Goal: Transaction & Acquisition: Subscribe to service/newsletter

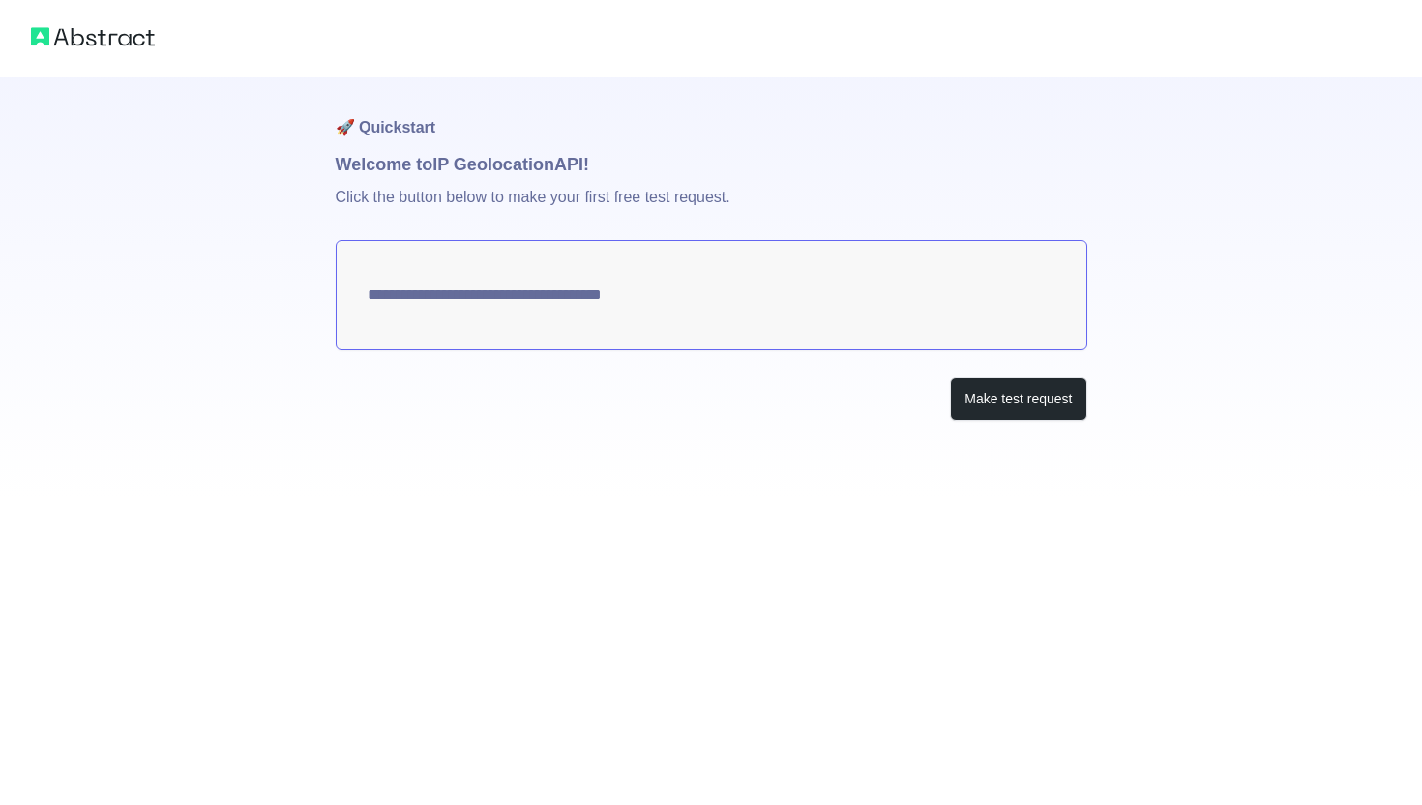
type textarea "**********"
click at [1044, 384] on button "Make test request" at bounding box center [1018, 399] width 136 height 44
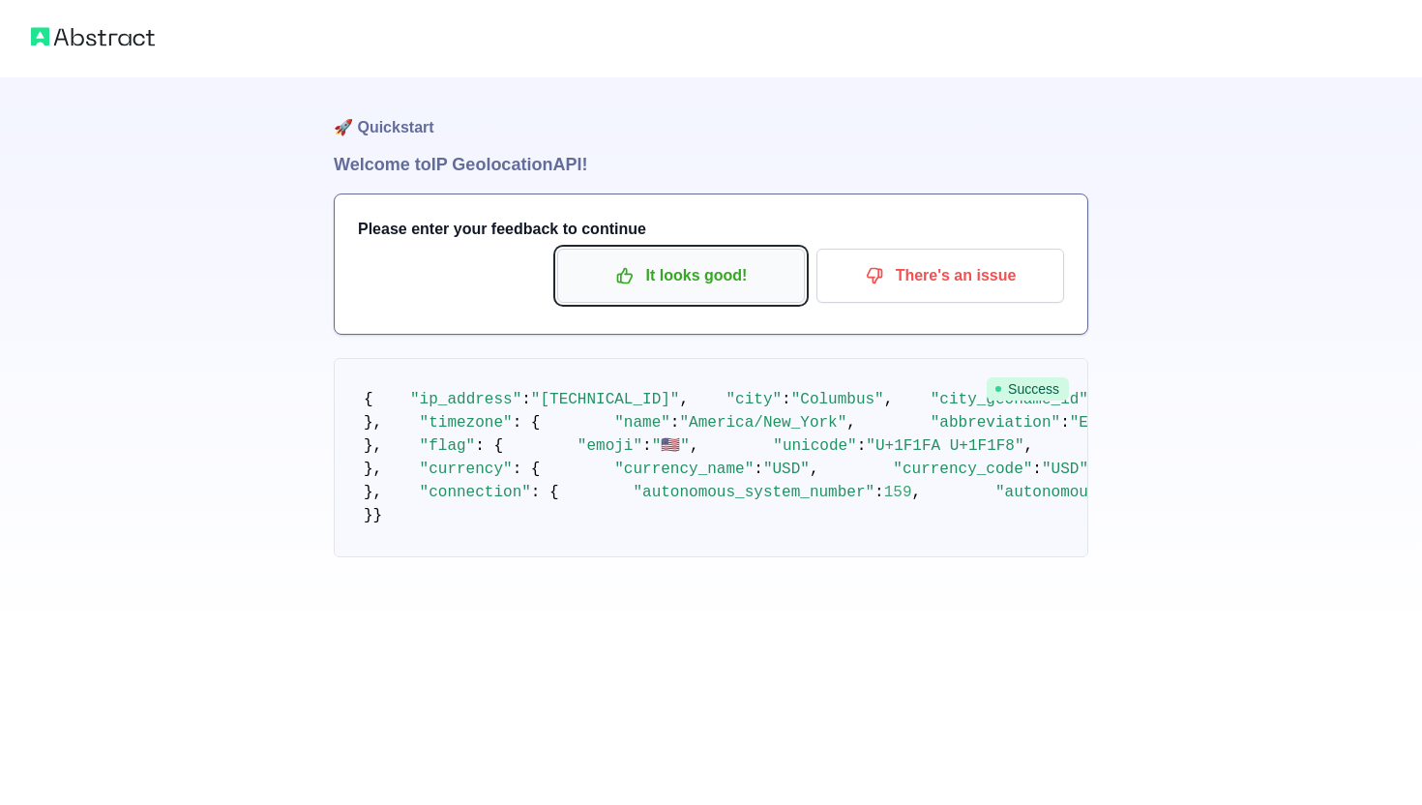
click at [660, 288] on p "It looks good!" at bounding box center [681, 275] width 219 height 33
